Goal: Entertainment & Leisure: Browse casually

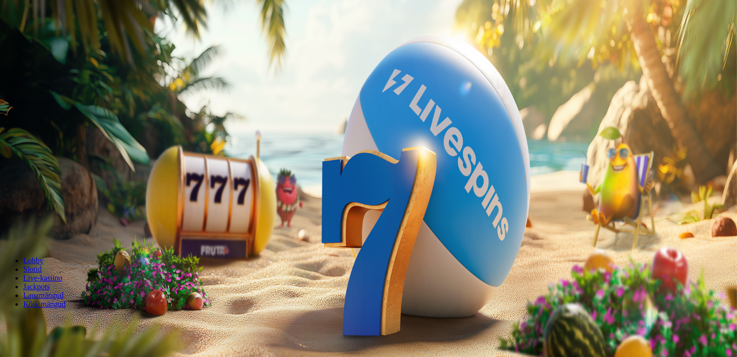
click at [68, 39] on span "Logi sisse" at bounding box center [82, 34] width 29 height 7
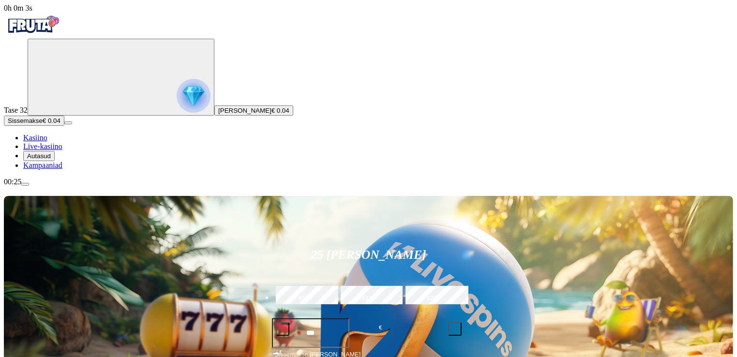
click at [47, 142] on span "Kasiino" at bounding box center [35, 138] width 24 height 8
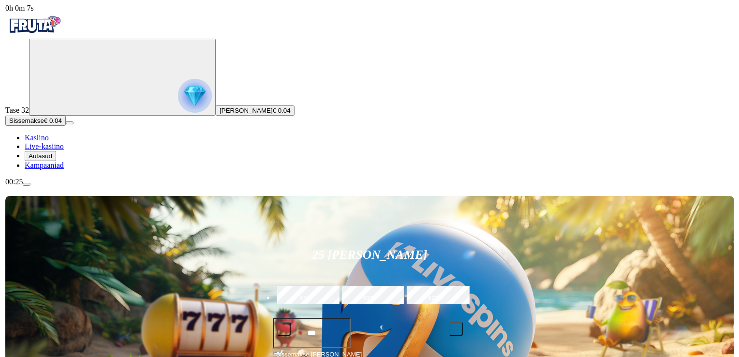
scroll to position [226, 0]
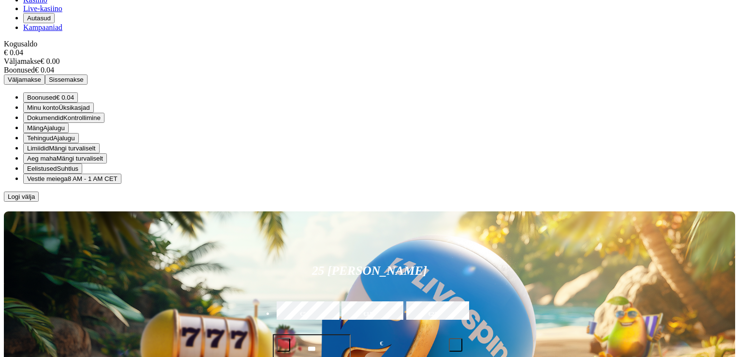
click at [49, 152] on span "Limiidid" at bounding box center [38, 148] width 22 height 7
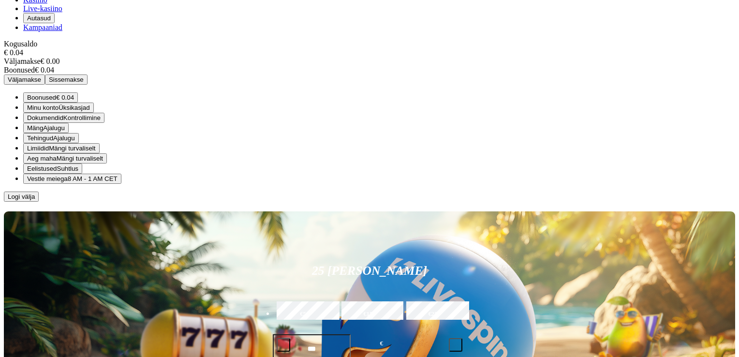
click at [57, 162] on span "Aeg maha" at bounding box center [42, 158] width 30 height 7
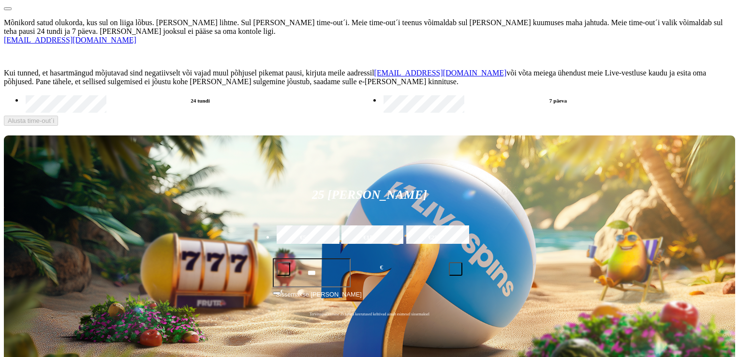
click at [8, 9] on span "close icon" at bounding box center [8, 9] width 0 height 0
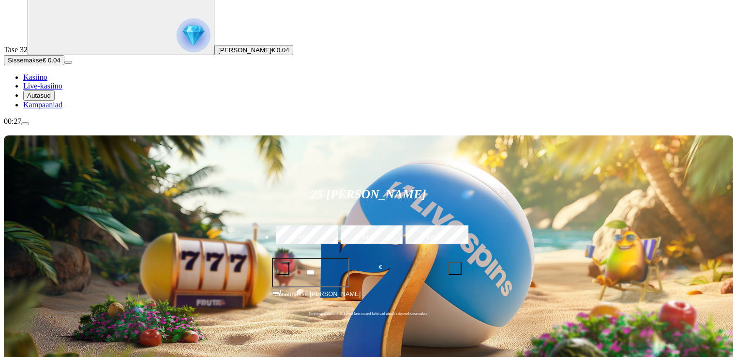
scroll to position [65, 0]
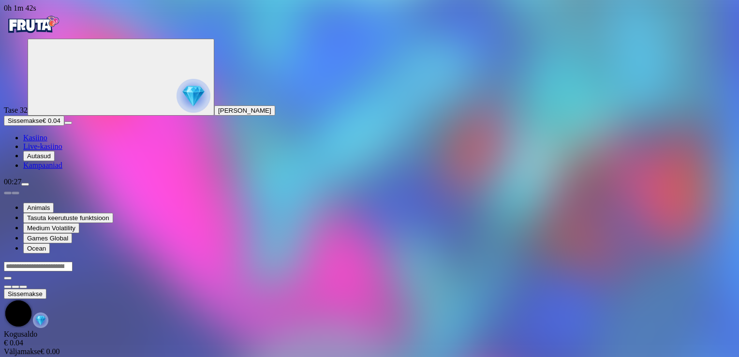
click at [192, 271] on div at bounding box center [370, 271] width 732 height 0
